Goal: Information Seeking & Learning: Compare options

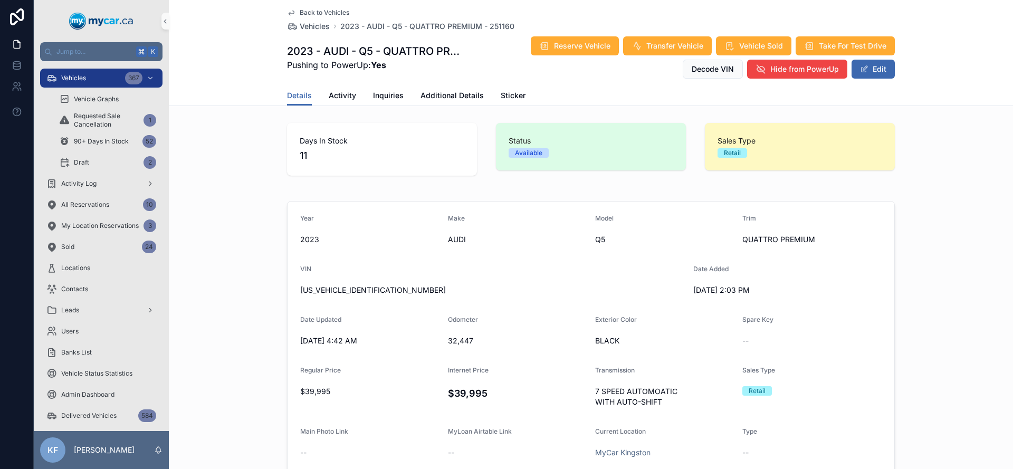
scroll to position [896, 0]
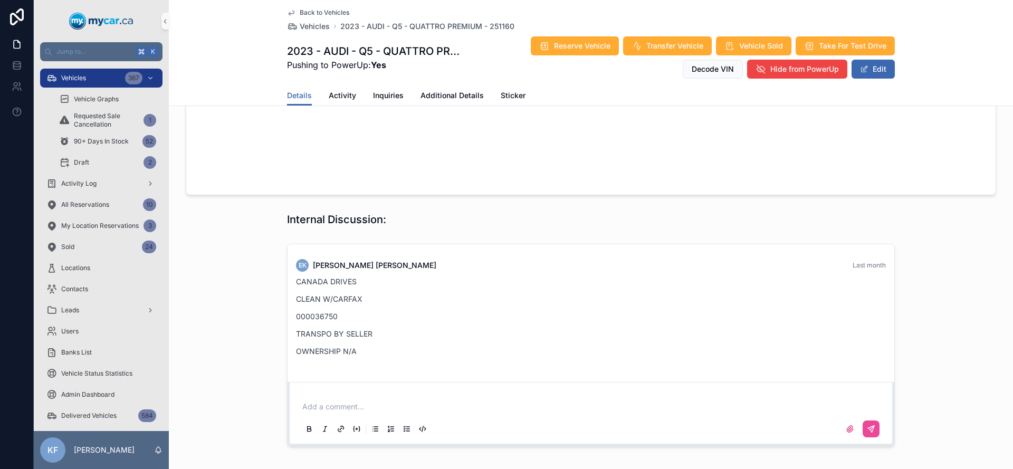
click at [338, 12] on span "Back to Vehicles" at bounding box center [325, 12] width 50 height 8
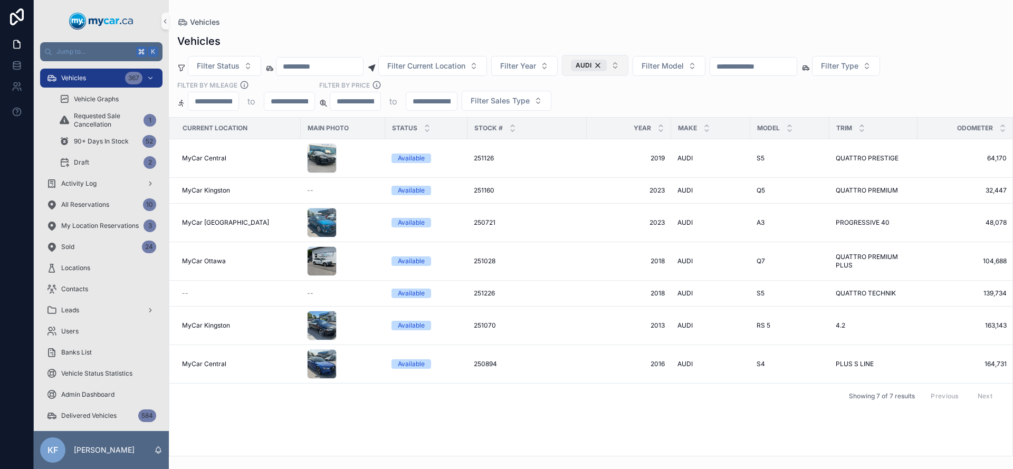
click at [607, 64] on div "AUDI" at bounding box center [589, 66] width 36 height 12
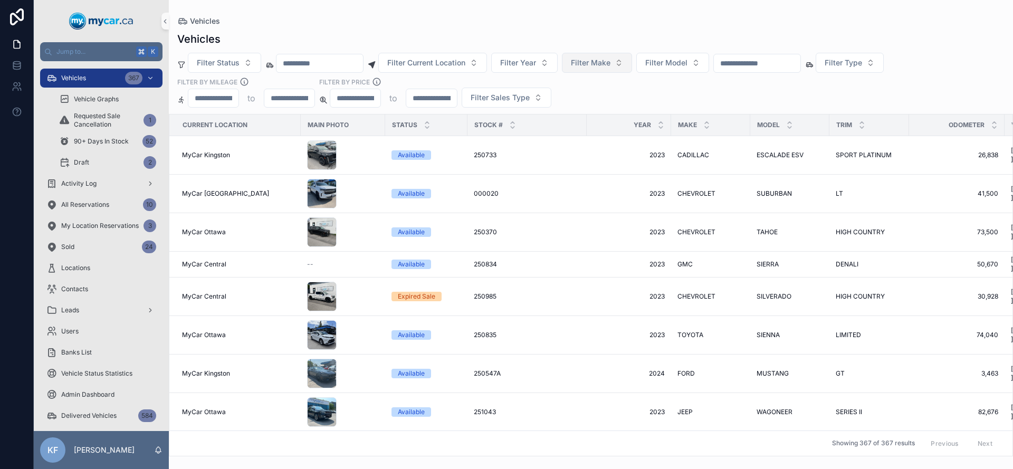
click at [609, 63] on span "Filter Make" at bounding box center [591, 62] width 40 height 11
type input "**"
click at [595, 102] on div "BMW" at bounding box center [610, 105] width 127 height 17
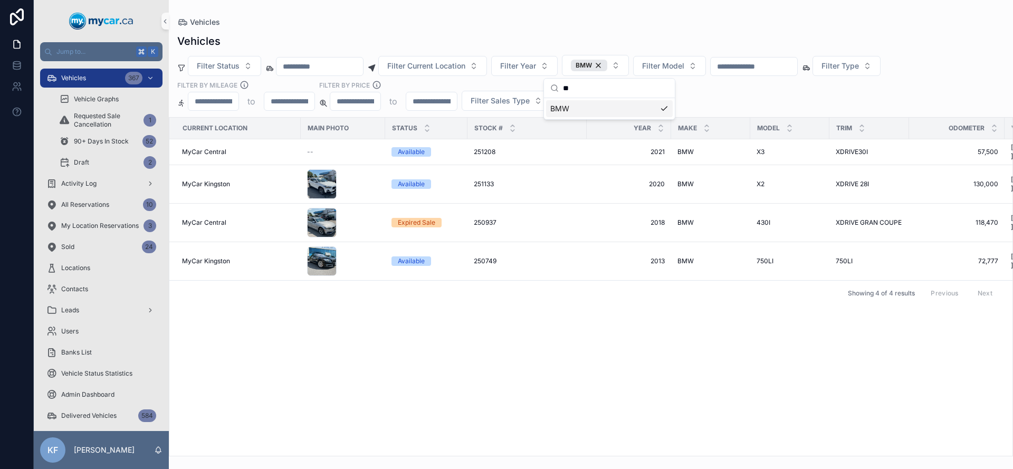
click at [707, 90] on div "Filter Status Filter Current Location Filter Year BMW Filter Model Filter Type …" at bounding box center [591, 83] width 844 height 56
